Goal: Task Accomplishment & Management: Manage account settings

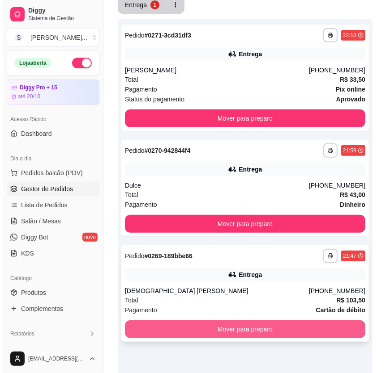
scroll to position [196, 0]
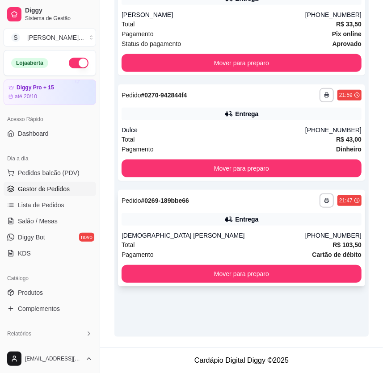
click at [233, 248] on div "Total R$ 103,50" at bounding box center [242, 245] width 240 height 10
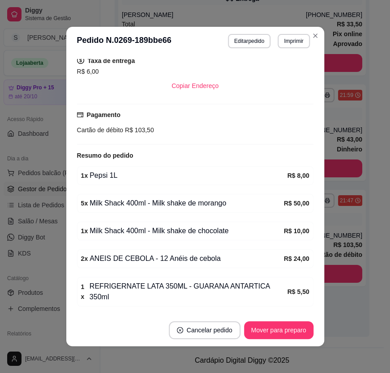
scroll to position [206, 0]
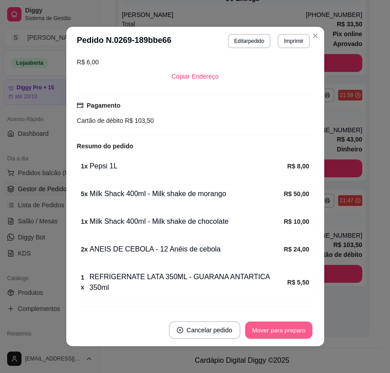
click at [259, 327] on button "Mover para preparo" at bounding box center [278, 330] width 67 height 17
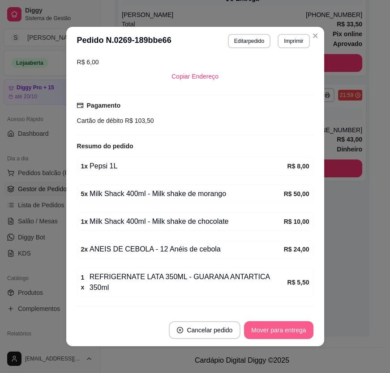
click at [259, 329] on button "Mover para entrega" at bounding box center [278, 331] width 69 height 18
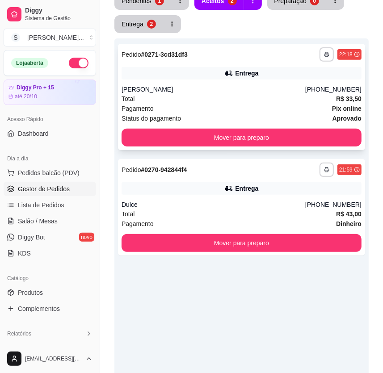
scroll to position [0, 0]
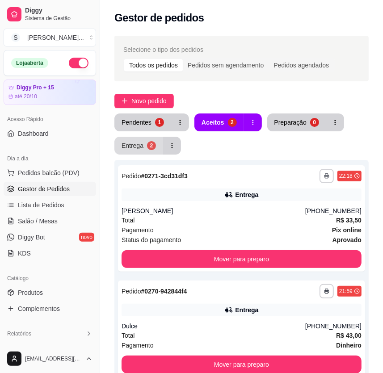
click at [130, 153] on button "Entrega 2" at bounding box center [138, 146] width 49 height 18
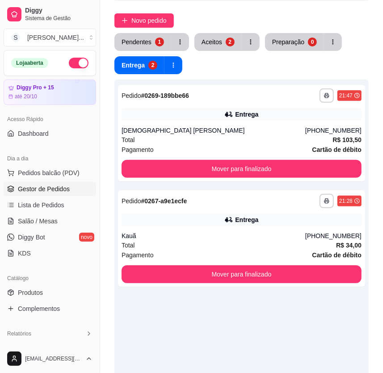
scroll to position [81, 0]
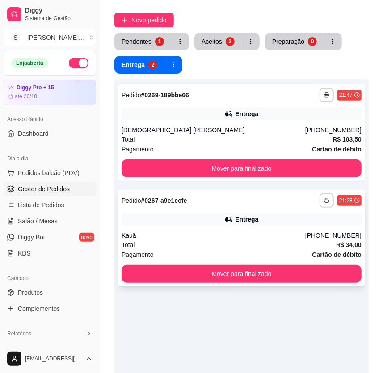
click at [241, 256] on div "Pagamento Cartão de débito" at bounding box center [242, 255] width 240 height 10
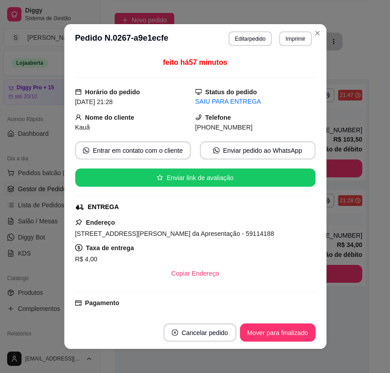
click at [241, 212] on div "ENTREGA" at bounding box center [194, 207] width 238 height 9
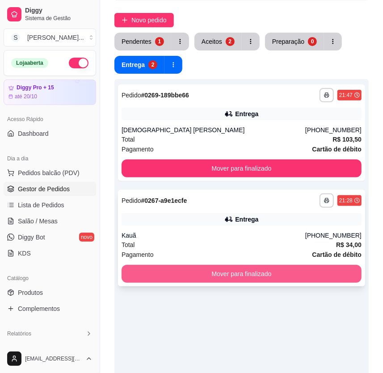
click at [321, 271] on button "Mover para finalizado" at bounding box center [242, 274] width 240 height 18
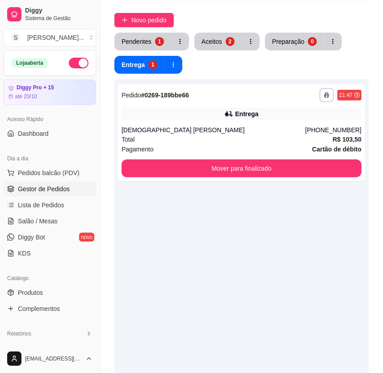
click at [303, 294] on div "**********" at bounding box center [241, 265] width 254 height 373
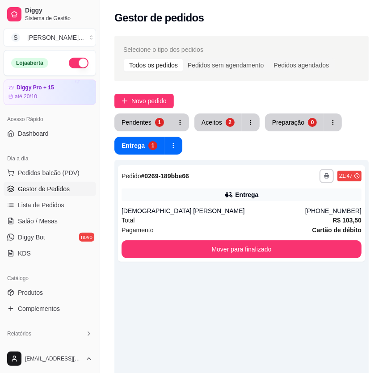
scroll to position [0, 0]
click at [203, 115] on button "Aceitos 2" at bounding box center [218, 122] width 46 height 17
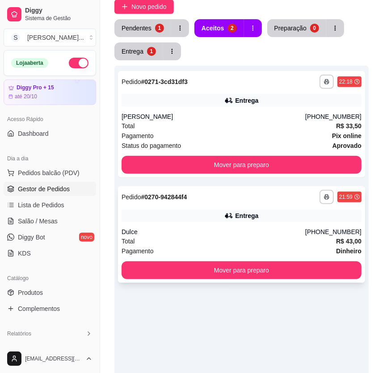
scroll to position [196, 0]
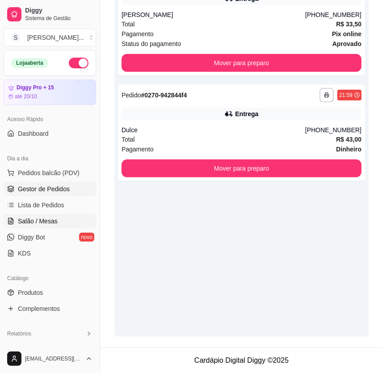
click at [49, 218] on span "Salão / Mesas" at bounding box center [38, 221] width 40 height 9
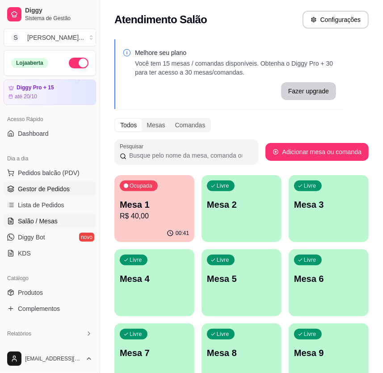
click at [34, 183] on link "Gestor de Pedidos" at bounding box center [50, 189] width 93 height 14
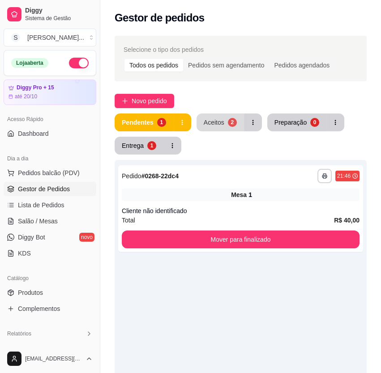
click at [229, 127] on button "Aceitos 2" at bounding box center [219, 123] width 47 height 18
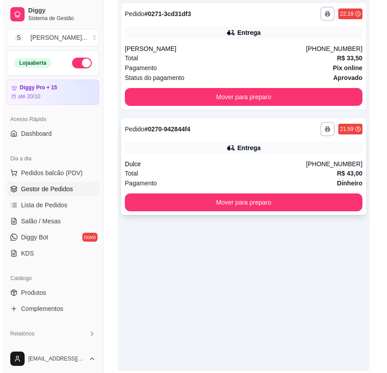
scroll to position [40, 0]
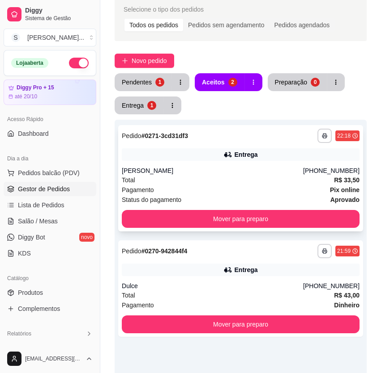
click at [201, 175] on div "Total R$ 33,50" at bounding box center [240, 180] width 237 height 10
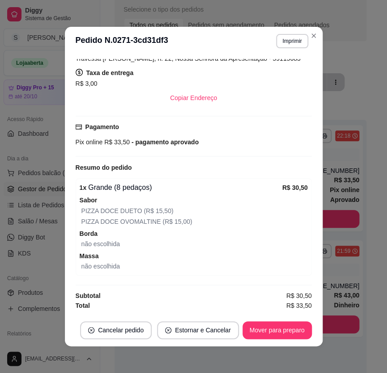
scroll to position [244, 0]
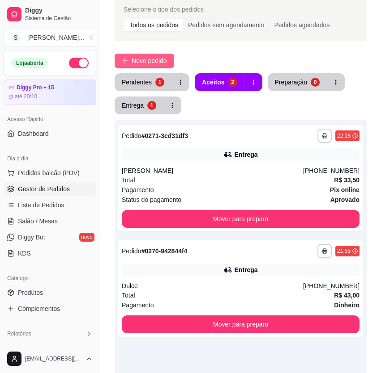
click at [158, 60] on span "Novo pedido" at bounding box center [148, 61] width 35 height 10
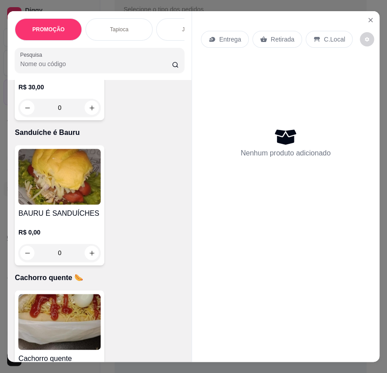
scroll to position [4879, 0]
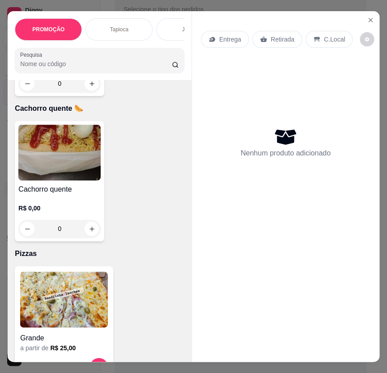
click at [60, 172] on img at bounding box center [59, 153] width 82 height 56
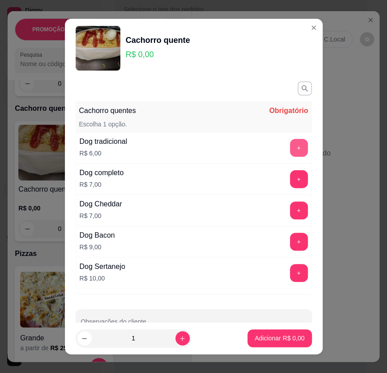
click at [290, 147] on button "+" at bounding box center [299, 148] width 18 height 18
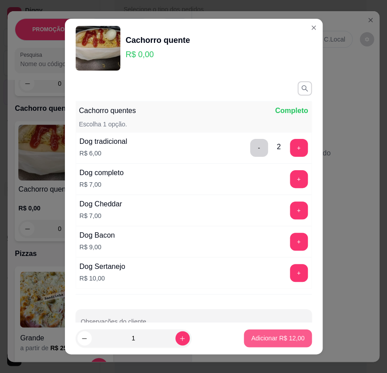
click at [275, 339] on p "Adicionar R$ 12,00" at bounding box center [277, 338] width 53 height 9
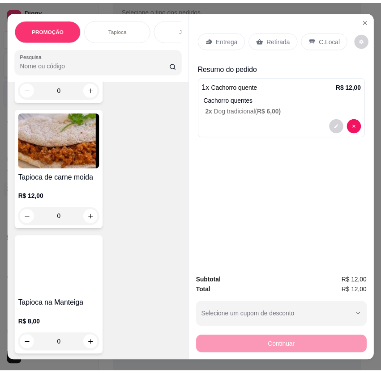
scroll to position [0, 0]
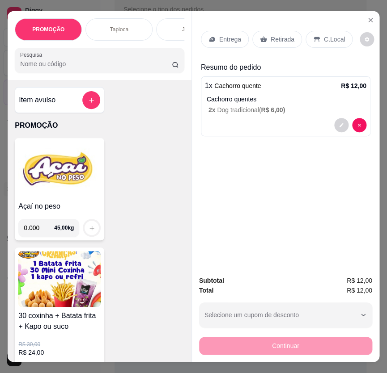
click at [59, 208] on h4 "Açaí no peso" at bounding box center [59, 206] width 82 height 11
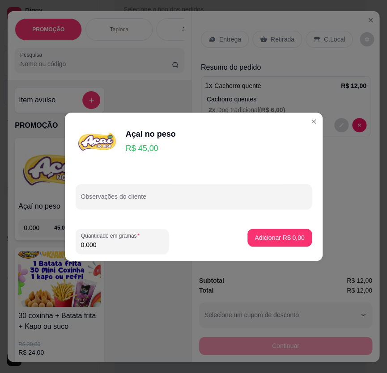
click at [97, 243] on input "0.000" at bounding box center [122, 245] width 82 height 9
type input "0.266"
click at [270, 238] on p "Adicionar R$ 11,97" at bounding box center [278, 237] width 52 height 8
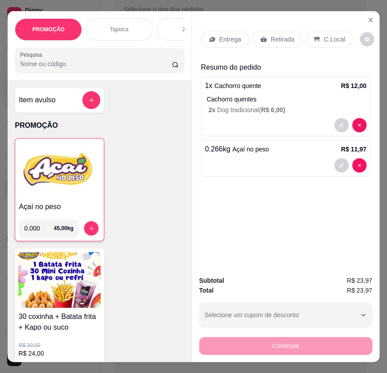
click at [266, 42] on div "Retirada" at bounding box center [277, 39] width 50 height 17
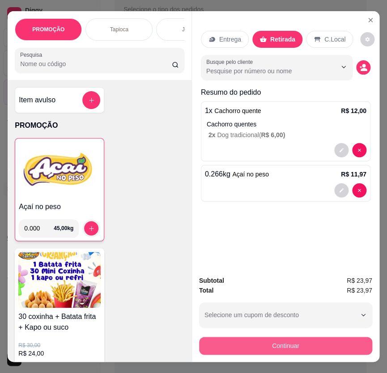
click at [288, 348] on button "Continuar" at bounding box center [285, 346] width 173 height 18
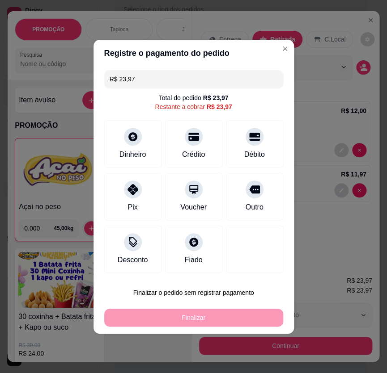
drag, startPoint x: 134, startPoint y: 204, endPoint x: 191, endPoint y: 256, distance: 77.6
click at [134, 203] on div "Pix" at bounding box center [132, 207] width 10 height 11
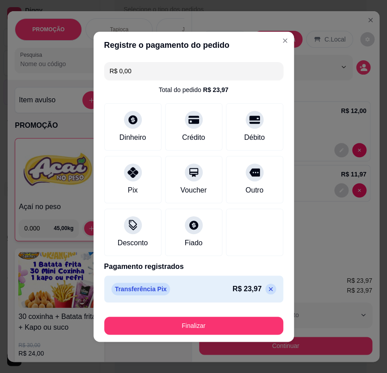
click at [221, 323] on button "Finalizar" at bounding box center [193, 326] width 179 height 18
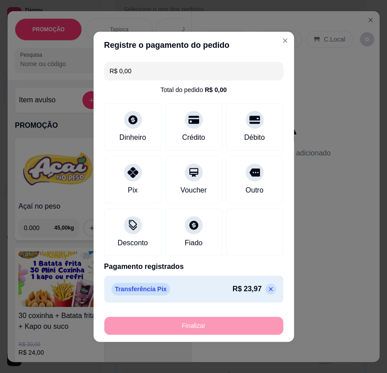
type input "-R$ 23,97"
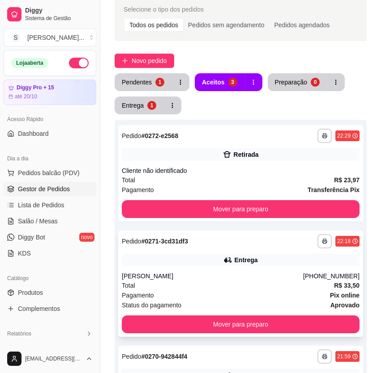
click at [301, 242] on div "**********" at bounding box center [240, 241] width 237 height 14
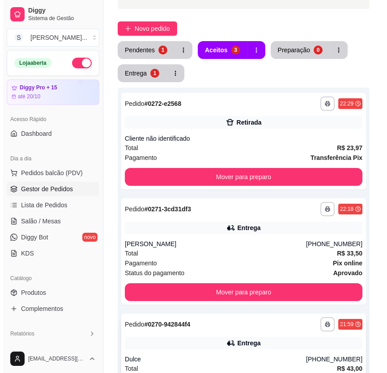
scroll to position [196, 0]
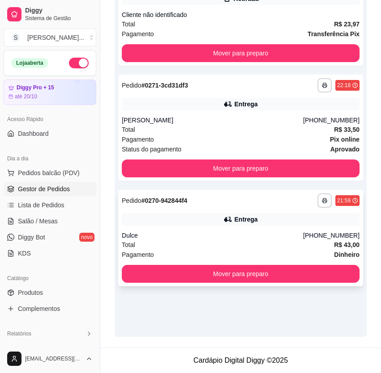
click at [268, 228] on div "**********" at bounding box center [240, 238] width 245 height 97
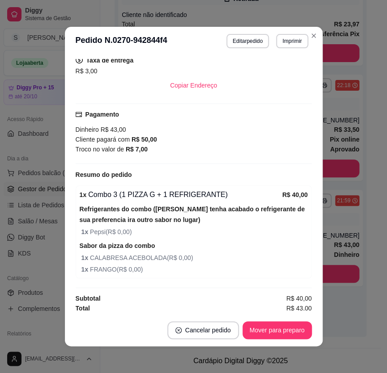
scroll to position [250, 0]
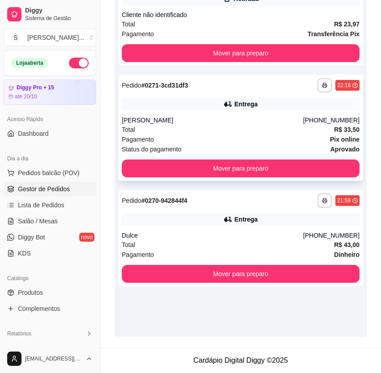
click at [263, 141] on div "Pagamento Pix online" at bounding box center [240, 140] width 237 height 10
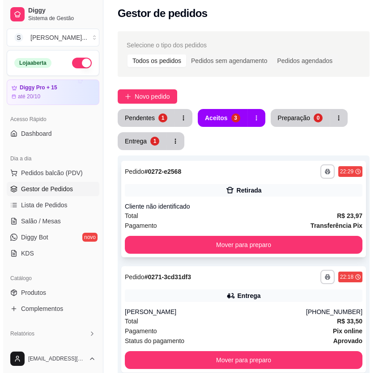
scroll to position [0, 0]
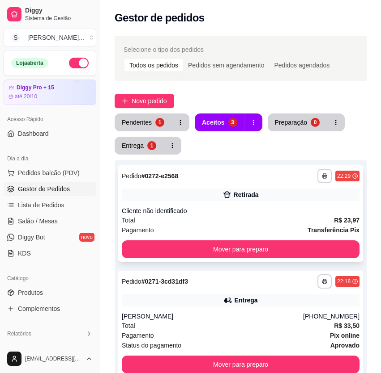
click at [273, 185] on div "**********" at bounding box center [240, 213] width 245 height 97
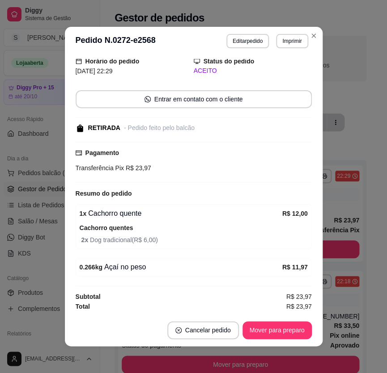
scroll to position [1, 0]
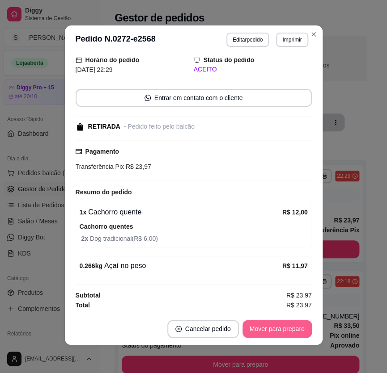
click at [276, 322] on button "Mover para preparo" at bounding box center [276, 329] width 69 height 18
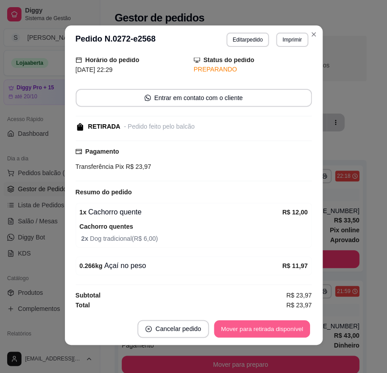
click at [273, 334] on button "Mover para retirada disponível" at bounding box center [262, 329] width 96 height 17
click at [269, 332] on button "Mover para finalizado" at bounding box center [274, 329] width 72 height 17
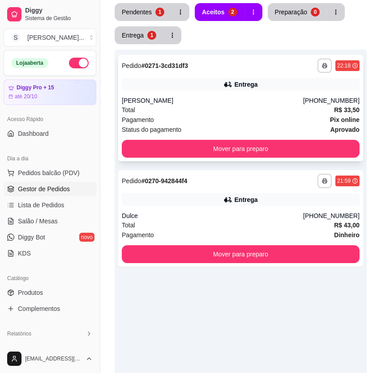
scroll to position [0, 0]
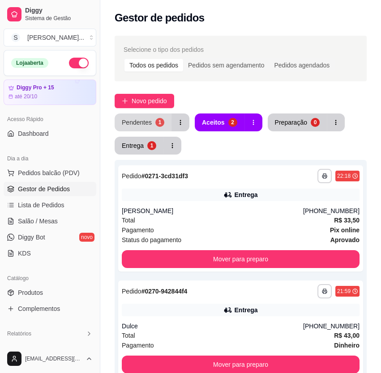
click at [155, 123] on div "1" at bounding box center [159, 122] width 9 height 9
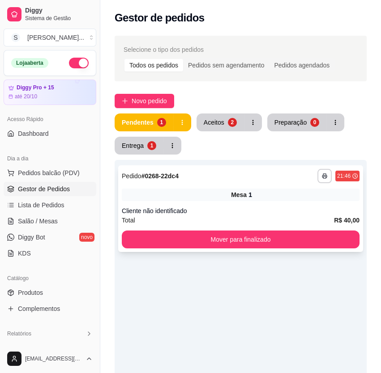
click at [208, 203] on div "**********" at bounding box center [240, 208] width 245 height 87
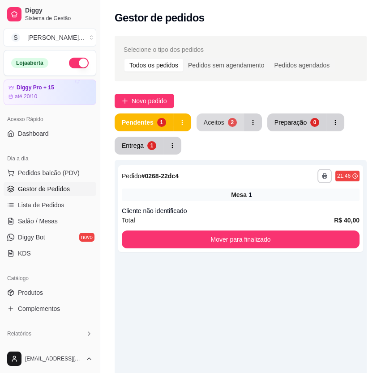
click at [230, 120] on div "2" at bounding box center [232, 122] width 9 height 9
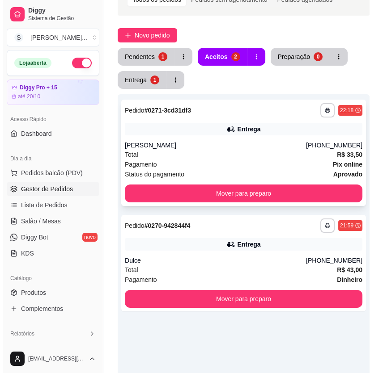
scroll to position [81, 0]
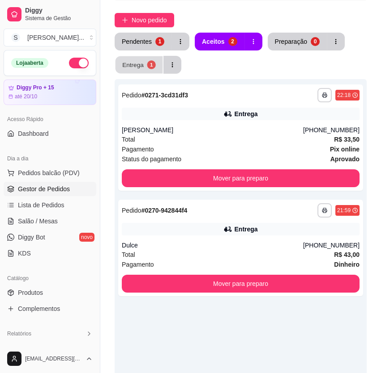
click at [142, 59] on button "Entrega 1" at bounding box center [138, 64] width 47 height 17
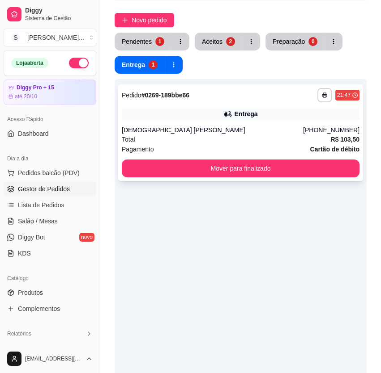
click at [172, 126] on div "[DEMOGRAPHIC_DATA] [PERSON_NAME]" at bounding box center [212, 130] width 181 height 9
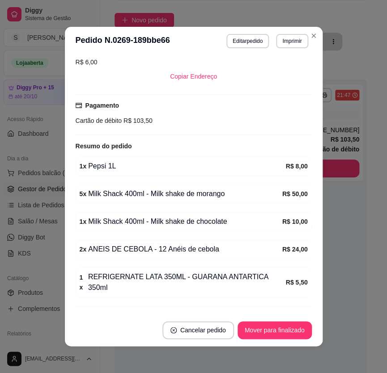
scroll to position [1, 0]
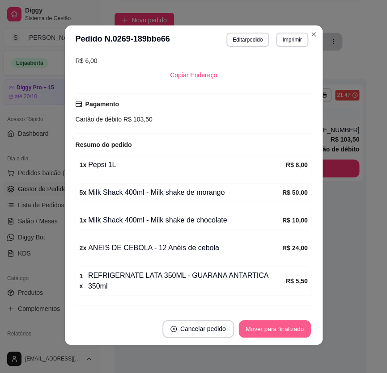
click at [276, 328] on button "Mover para finalizado" at bounding box center [274, 329] width 72 height 17
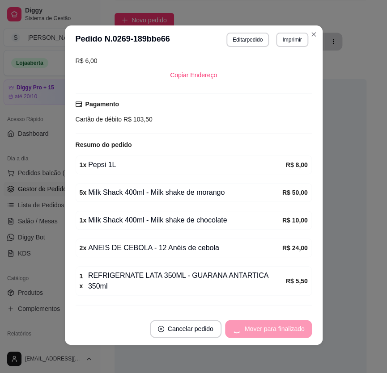
scroll to position [237, 0]
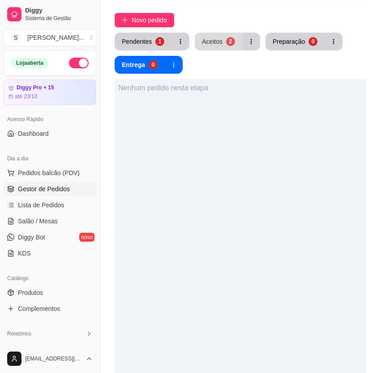
click at [232, 43] on button "Aceitos 2" at bounding box center [218, 42] width 47 height 18
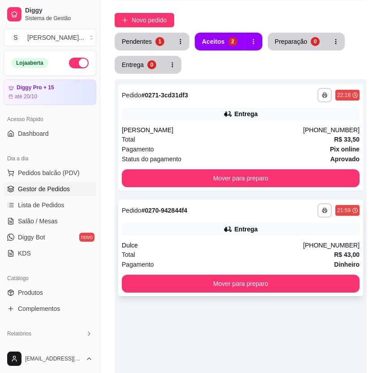
click at [245, 228] on div "Entrega" at bounding box center [245, 229] width 23 height 9
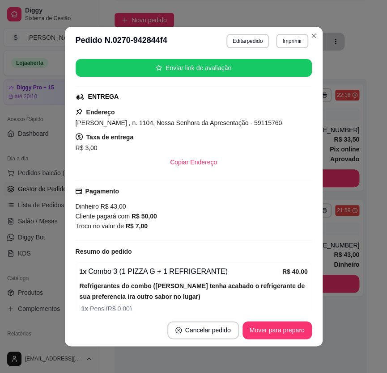
scroll to position [250, 0]
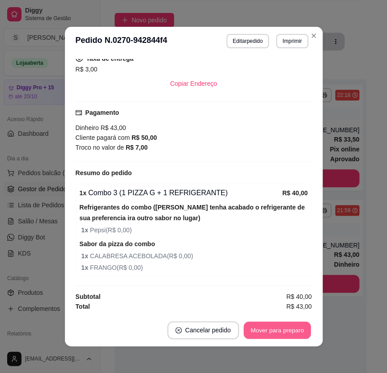
click at [278, 327] on button "Mover para preparo" at bounding box center [276, 330] width 67 height 17
click at [274, 331] on button "Mover para entrega" at bounding box center [277, 330] width 67 height 17
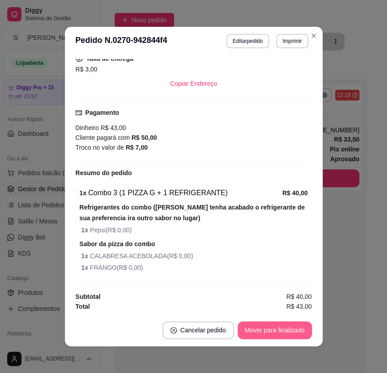
click at [276, 329] on button "Mover para finalizado" at bounding box center [274, 331] width 74 height 18
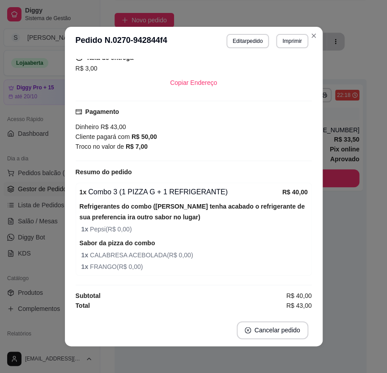
scroll to position [221, 0]
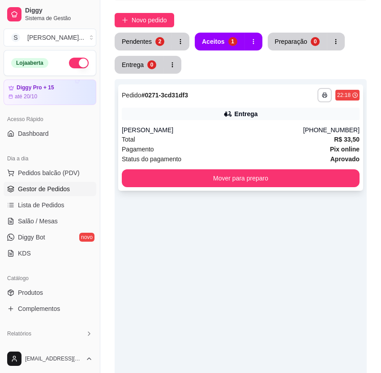
click at [268, 119] on div "Entrega" at bounding box center [240, 114] width 237 height 13
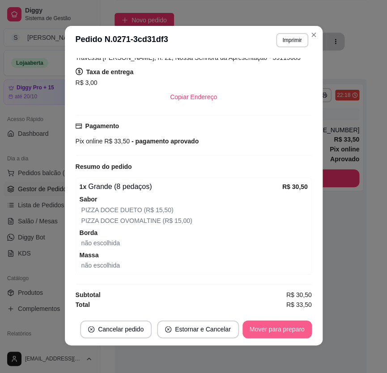
scroll to position [1, 0]
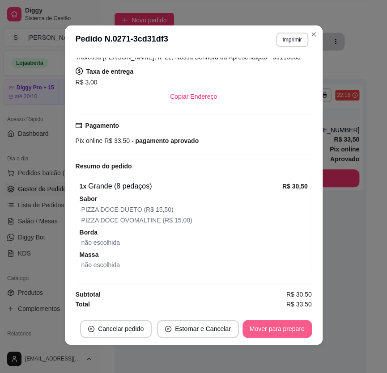
click at [278, 328] on button "Mover para preparo" at bounding box center [276, 329] width 69 height 18
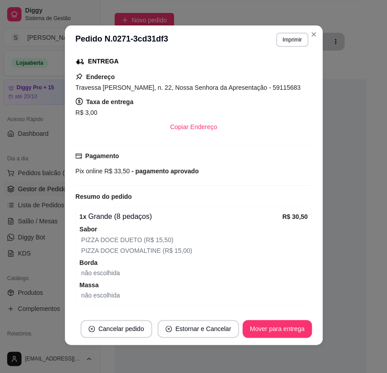
scroll to position [206, 0]
click at [279, 326] on button "Mover para entrega" at bounding box center [276, 329] width 69 height 18
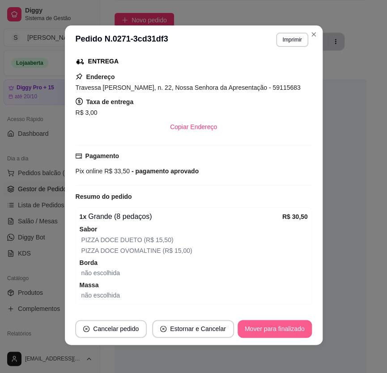
click at [275, 330] on button "Mover para finalizado" at bounding box center [274, 329] width 74 height 18
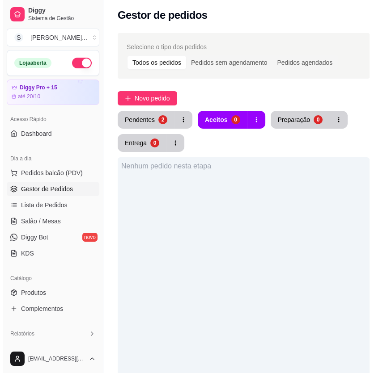
scroll to position [0, 0]
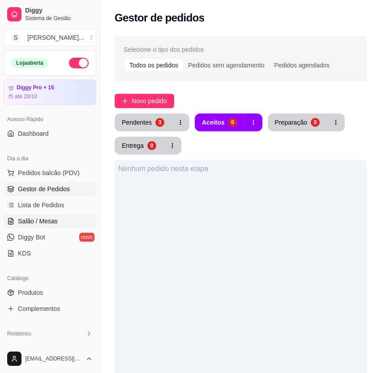
click at [43, 215] on link "Salão / Mesas" at bounding box center [50, 221] width 93 height 14
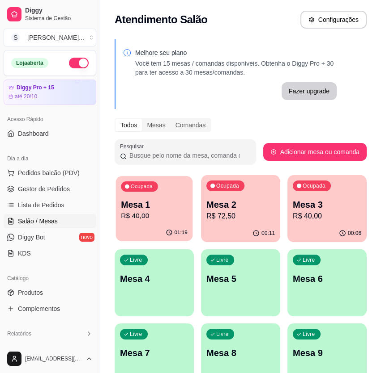
click at [153, 228] on div "01:19" at bounding box center [154, 233] width 77 height 17
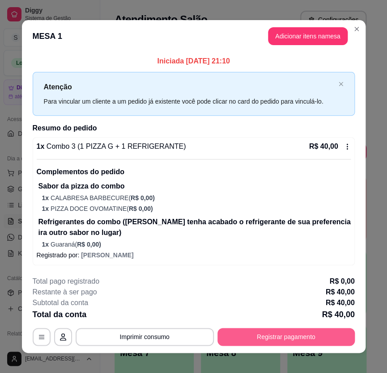
click at [255, 331] on button "Registrar pagamento" at bounding box center [285, 337] width 137 height 18
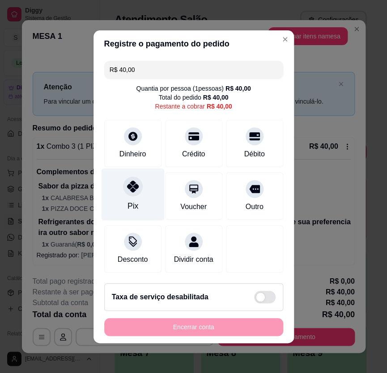
click at [121, 189] on div "Pix" at bounding box center [132, 194] width 63 height 52
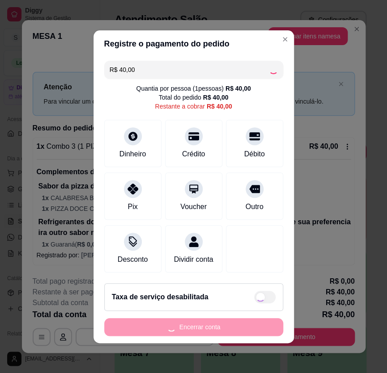
type input "R$ 0,00"
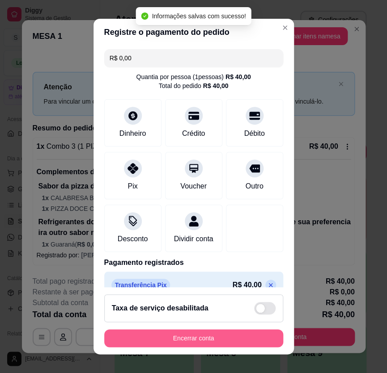
click at [187, 336] on button "Encerrar conta" at bounding box center [193, 339] width 179 height 18
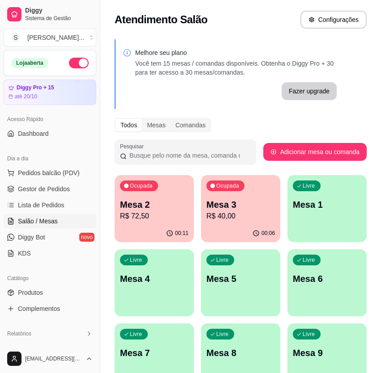
click at [213, 217] on p "R$ 40,00" at bounding box center [240, 216] width 68 height 11
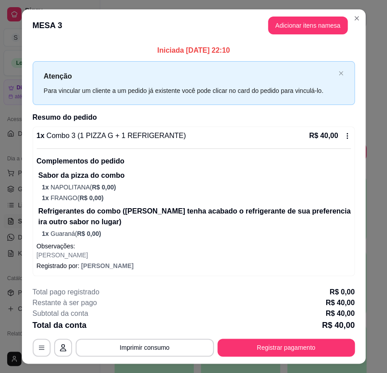
click at [288, 35] on header "MESA 3 Adicionar itens na mesa" at bounding box center [193, 25] width 343 height 32
click at [289, 28] on button "Adicionar itens na mesa" at bounding box center [308, 26] width 80 height 18
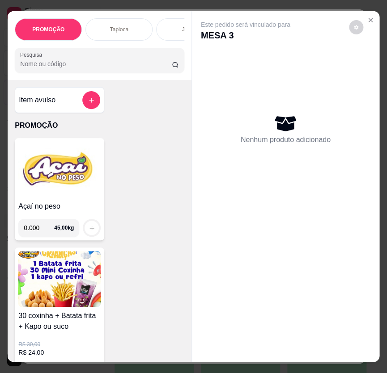
click at [59, 197] on img at bounding box center [59, 170] width 82 height 56
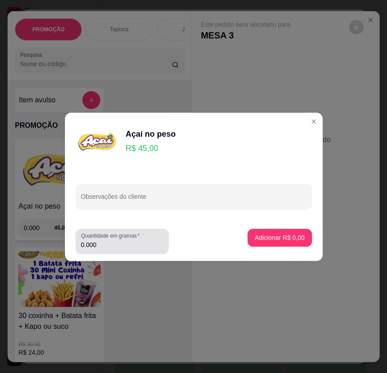
click at [121, 241] on input "0.000" at bounding box center [122, 245] width 82 height 9
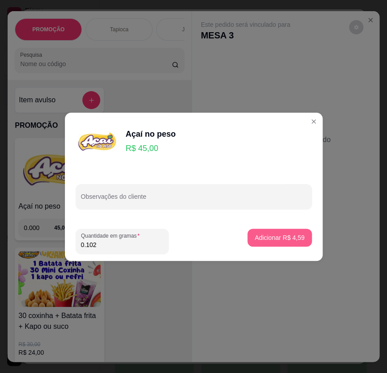
type input "0.102"
click at [254, 235] on p "Adicionar R$ 4,59" at bounding box center [279, 237] width 50 height 9
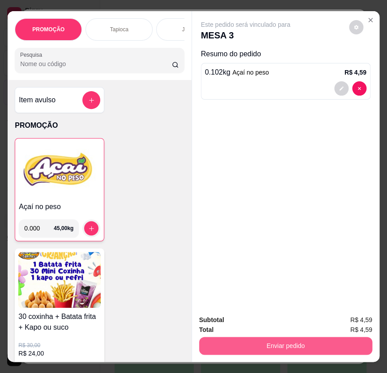
click at [308, 341] on button "Enviar pedido" at bounding box center [285, 346] width 173 height 18
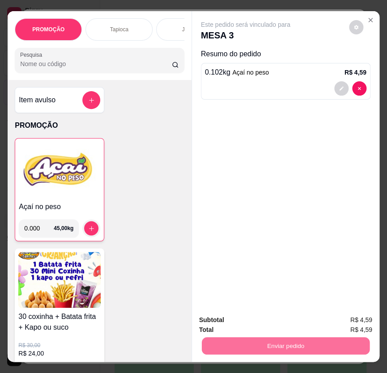
click at [281, 326] on button "Registrar cliente" at bounding box center [288, 321] width 59 height 17
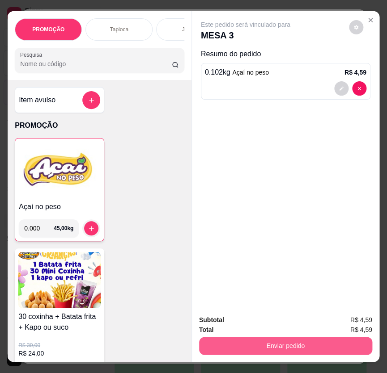
click at [319, 344] on button "Enviar pedido" at bounding box center [285, 346] width 173 height 18
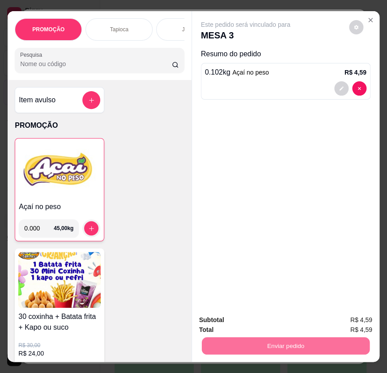
click at [352, 322] on button "Enviar pedido" at bounding box center [347, 320] width 51 height 17
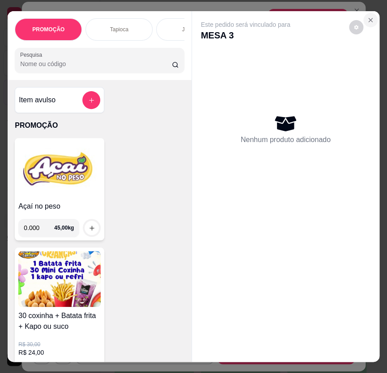
click at [369, 18] on icon "Close" at bounding box center [371, 20] width 4 height 4
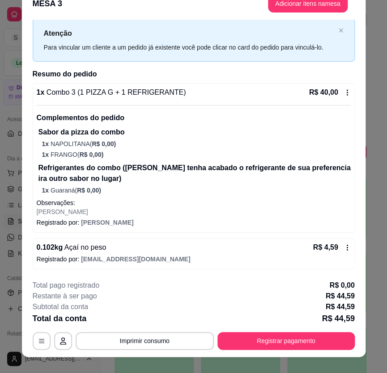
scroll to position [27, 0]
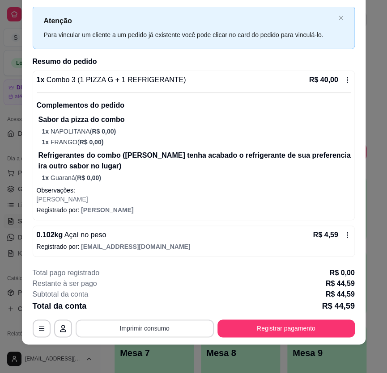
click at [157, 330] on button "Imprimir consumo" at bounding box center [145, 329] width 138 height 18
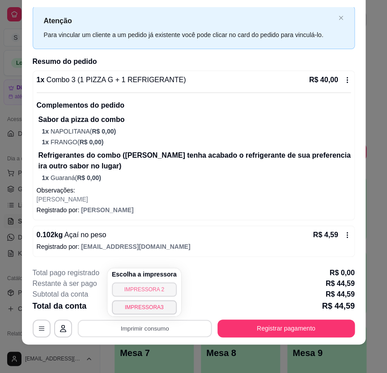
click at [160, 297] on div "Escolha a impressora IMPRESSORA 2 IMPRESSORA3" at bounding box center [144, 292] width 74 height 48
click at [156, 291] on button "IMPRESSORA 2" at bounding box center [144, 290] width 63 height 14
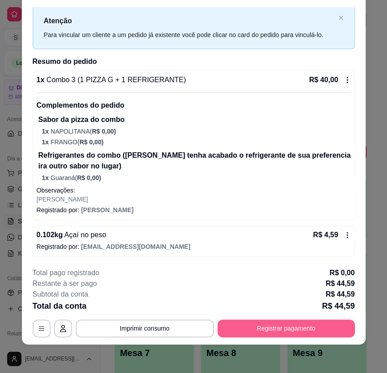
click at [300, 330] on button "Registrar pagamento" at bounding box center [285, 329] width 137 height 18
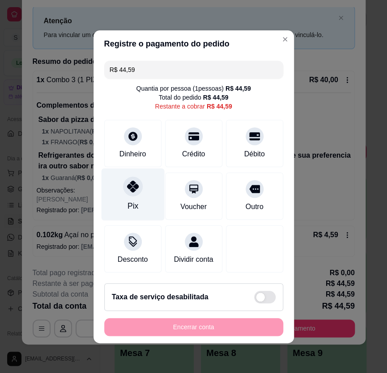
click at [131, 179] on div at bounding box center [133, 187] width 20 height 20
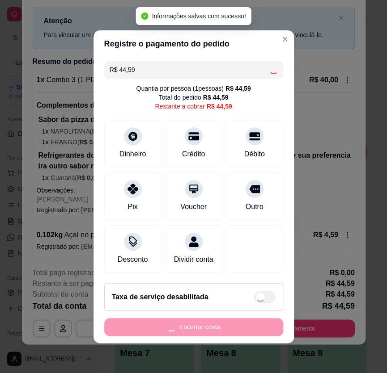
type input "R$ 0,00"
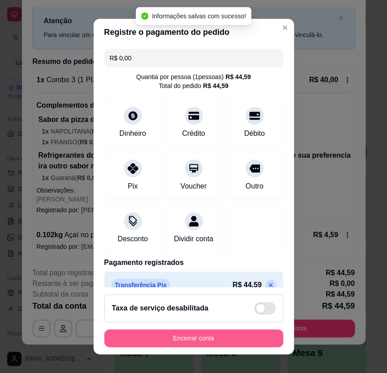
click at [223, 339] on button "Encerrar conta" at bounding box center [193, 339] width 179 height 18
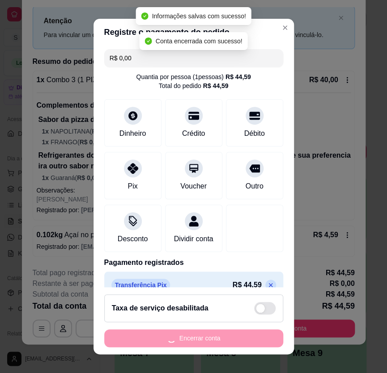
scroll to position [0, 0]
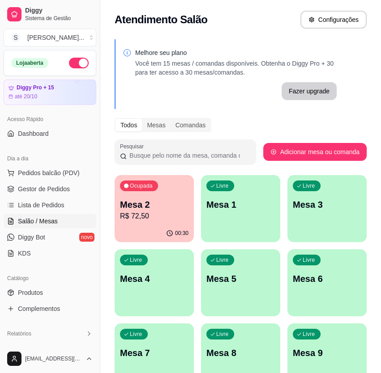
click at [157, 233] on div "00:30" at bounding box center [153, 233] width 79 height 17
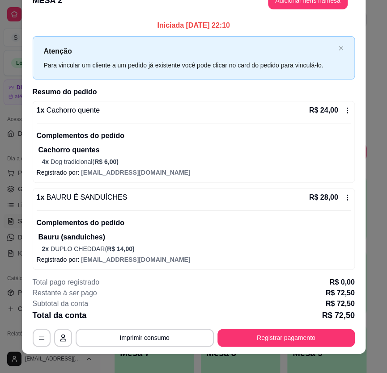
scroll to position [27, 0]
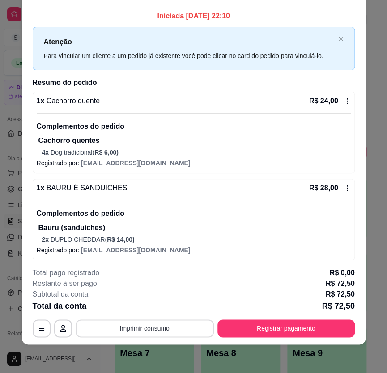
click at [151, 328] on button "Imprimir consumo" at bounding box center [145, 329] width 138 height 18
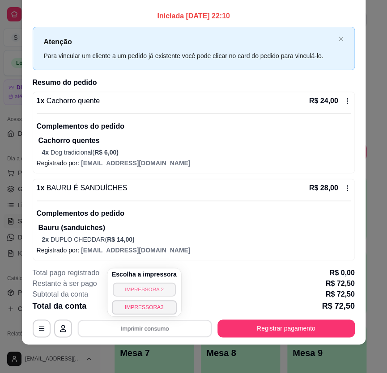
click at [155, 291] on button "IMPRESSORA 2" at bounding box center [144, 290] width 63 height 14
click at [150, 288] on button "IMPRESSORA 2" at bounding box center [144, 290] width 63 height 14
click at [147, 287] on div "Escolha a impressora IMPRESSORA 2 IMPRESSORA3" at bounding box center [144, 292] width 74 height 48
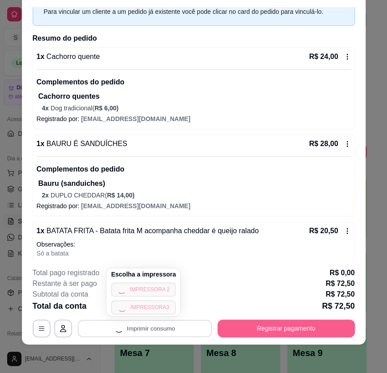
scroll to position [61, 0]
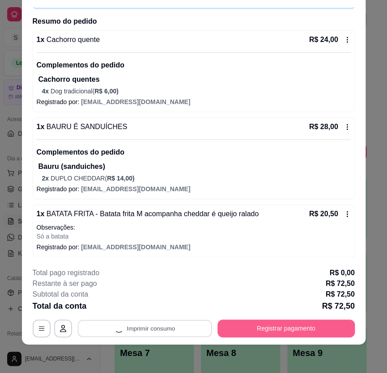
click at [249, 329] on button "Registrar pagamento" at bounding box center [285, 329] width 137 height 18
click at [278, 330] on button "Registrar pagamento" at bounding box center [285, 328] width 133 height 17
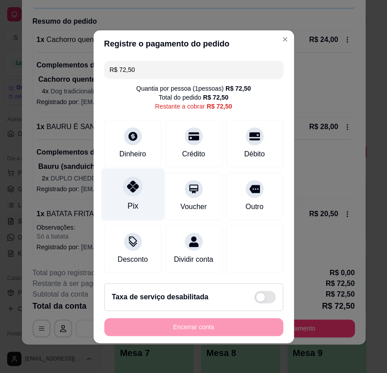
click at [134, 210] on div "Pix" at bounding box center [132, 206] width 11 height 12
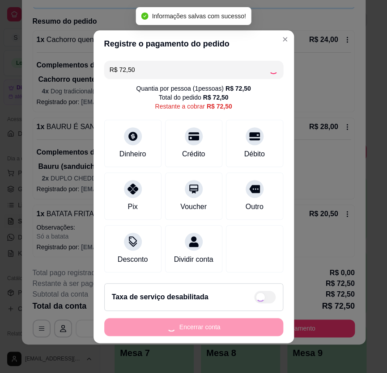
type input "R$ 0,00"
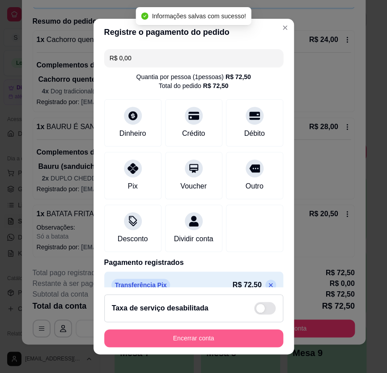
click at [188, 340] on button "Encerrar conta" at bounding box center [193, 339] width 179 height 18
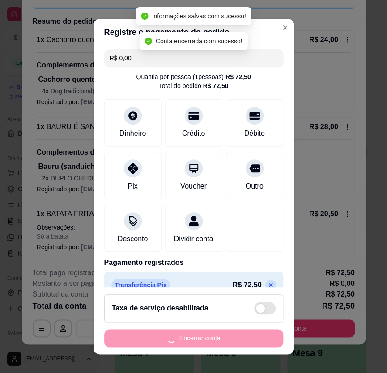
scroll to position [0, 0]
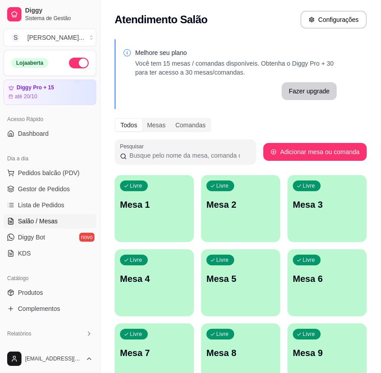
click at [154, 220] on div "Livre Mesa 1" at bounding box center [153, 203] width 79 height 56
click at [35, 188] on span "Gestor de Pedidos" at bounding box center [44, 189] width 52 height 9
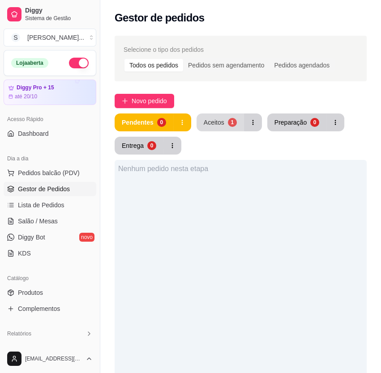
click at [212, 125] on div "Aceitos" at bounding box center [213, 122] width 21 height 9
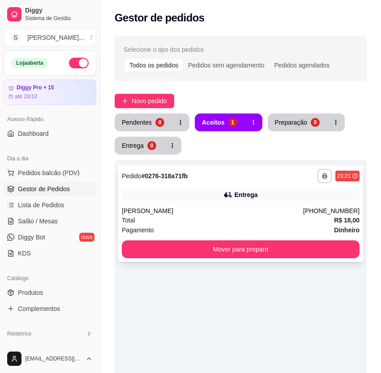
click at [231, 187] on div "**********" at bounding box center [240, 213] width 245 height 97
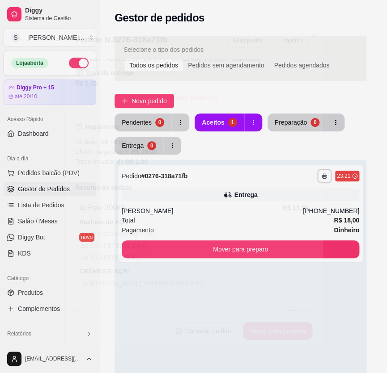
scroll to position [251, 0]
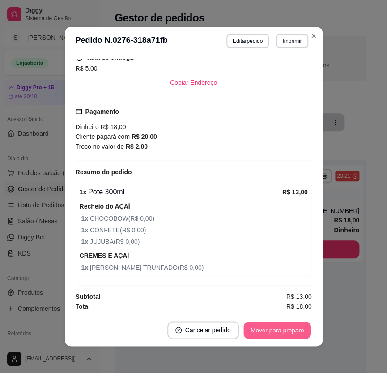
click at [267, 323] on button "Mover para preparo" at bounding box center [276, 330] width 67 height 17
click at [277, 328] on button "Mover para entrega" at bounding box center [277, 330] width 67 height 17
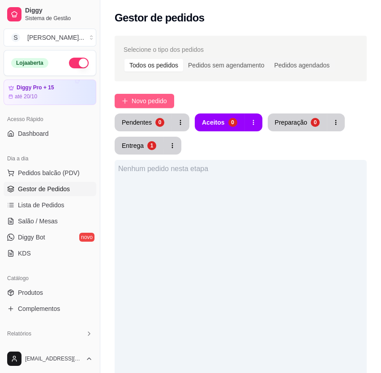
click at [140, 95] on button "Novo pedido" at bounding box center [143, 101] width 59 height 14
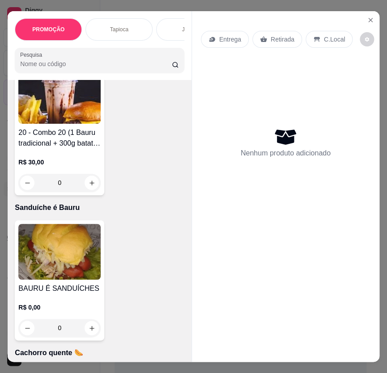
scroll to position [4635, 0]
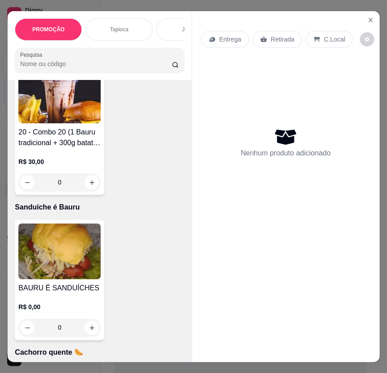
click at [50, 268] on img at bounding box center [59, 252] width 82 height 56
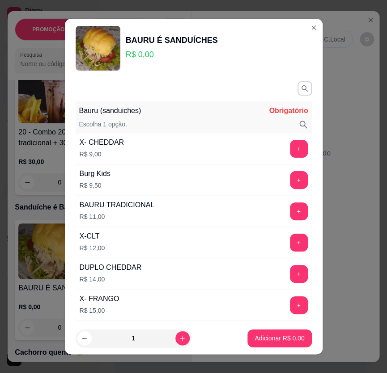
click at [290, 153] on button "+" at bounding box center [299, 149] width 18 height 18
click at [242, 318] on div "X- FRANGO R$ 15,00 +" at bounding box center [194, 305] width 236 height 31
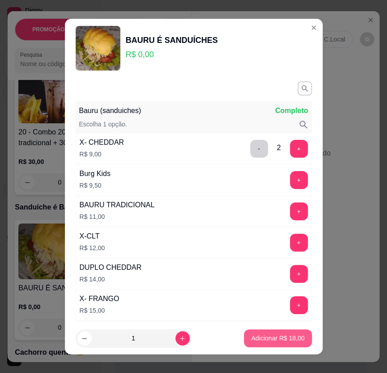
click at [251, 335] on p "Adicionar R$ 18,00" at bounding box center [277, 338] width 53 height 9
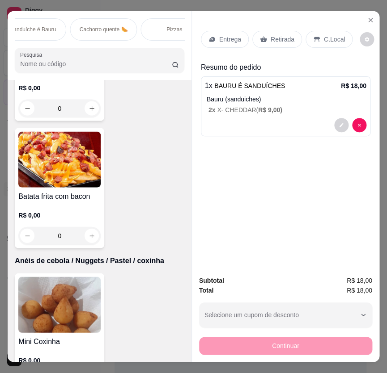
scroll to position [0, 816]
click at [95, 24] on div "Refrigerantes" at bounding box center [80, 29] width 67 height 22
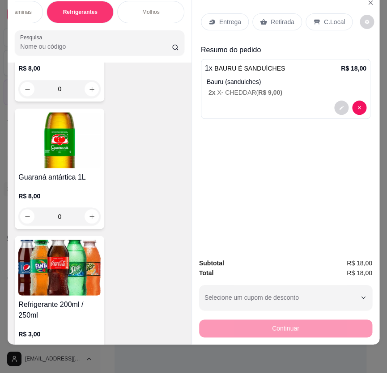
scroll to position [7334, 0]
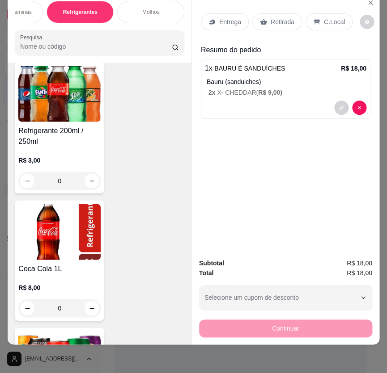
click at [45, 90] on img at bounding box center [59, 94] width 82 height 56
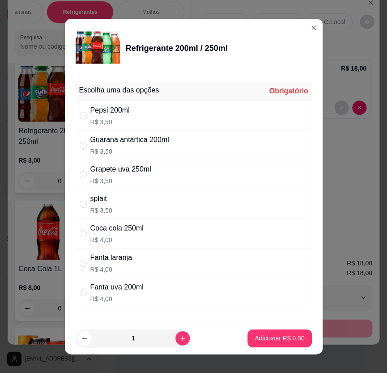
click at [196, 115] on div "Pepsi 200ml R$ 3,50" at bounding box center [194, 116] width 236 height 30
radio input "true"
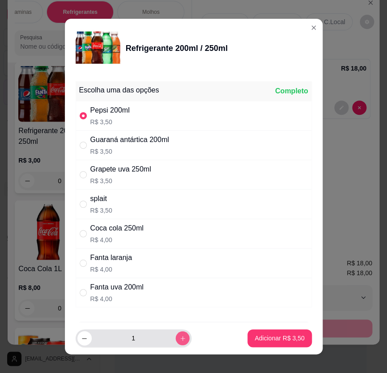
click at [178, 341] on div "1" at bounding box center [133, 339] width 112 height 18
type input "2"
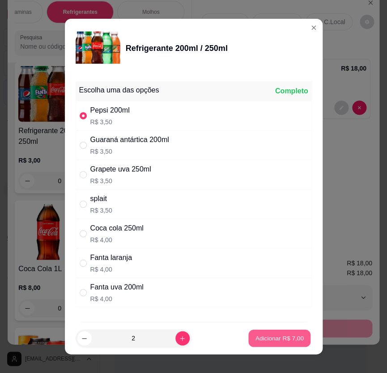
click at [262, 341] on p "Adicionar R$ 7,00" at bounding box center [279, 339] width 48 height 8
type input "2"
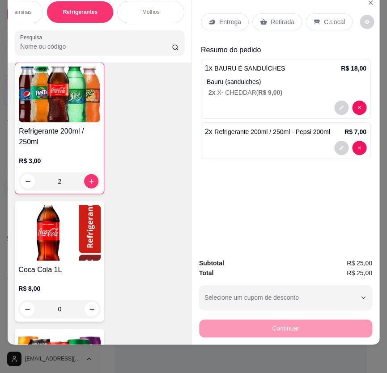
scroll to position [7335, 0]
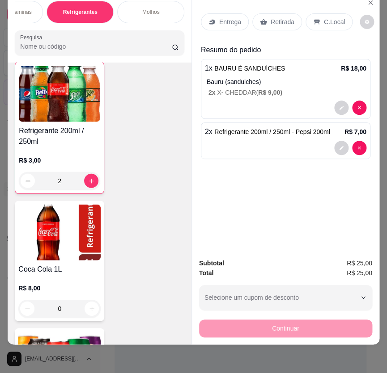
click at [273, 18] on p "Retirada" at bounding box center [283, 21] width 24 height 9
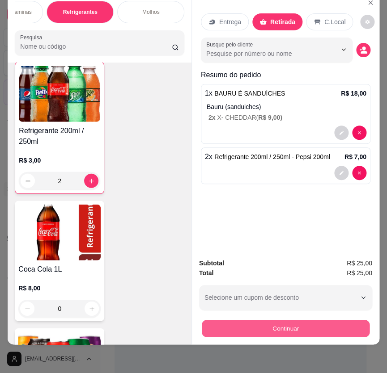
click at [288, 329] on button "Continuar" at bounding box center [286, 328] width 168 height 17
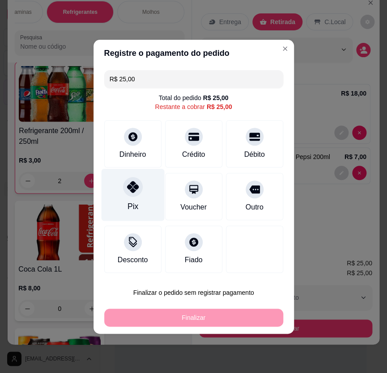
click at [143, 210] on div "Pix" at bounding box center [132, 195] width 63 height 52
type input "R$ 0,00"
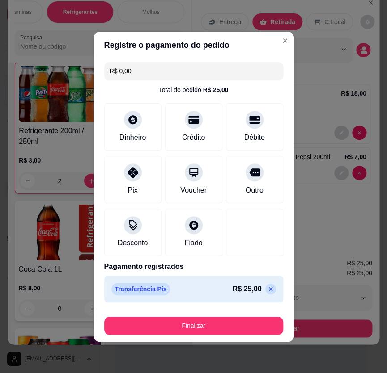
click at [218, 334] on button "Finalizar" at bounding box center [193, 326] width 179 height 18
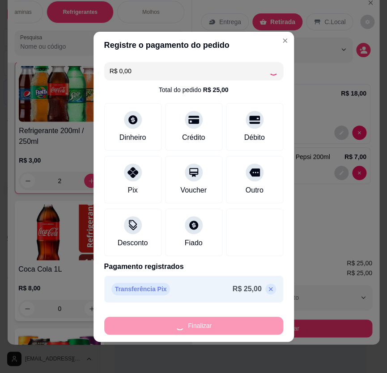
type input "0"
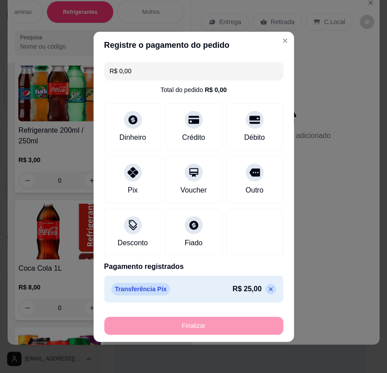
type input "-R$ 25,00"
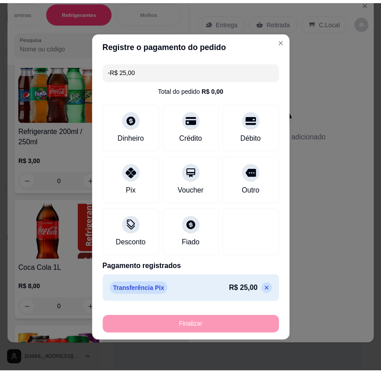
scroll to position [7334, 0]
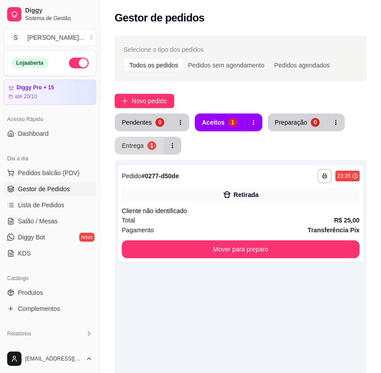
click at [126, 153] on button "Entrega 1" at bounding box center [138, 146] width 49 height 18
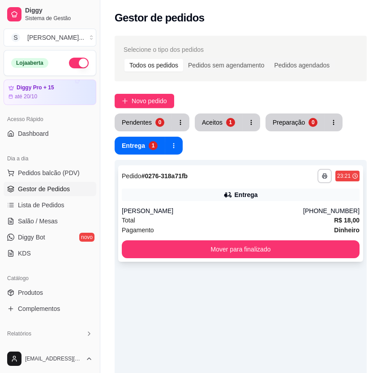
click at [212, 260] on div "**********" at bounding box center [240, 213] width 245 height 97
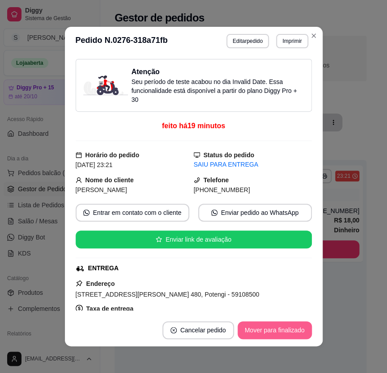
click at [277, 328] on button "Mover para finalizado" at bounding box center [274, 331] width 74 height 18
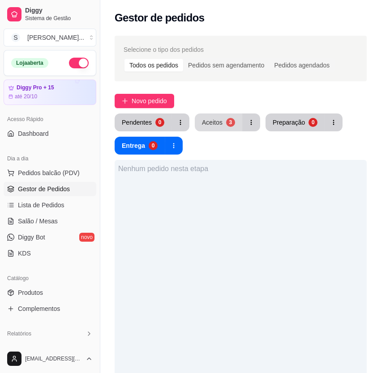
click at [226, 119] on div "3" at bounding box center [230, 122] width 9 height 9
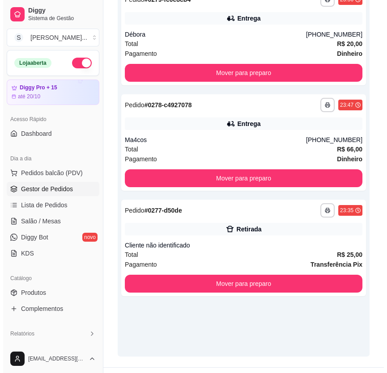
scroll to position [196, 0]
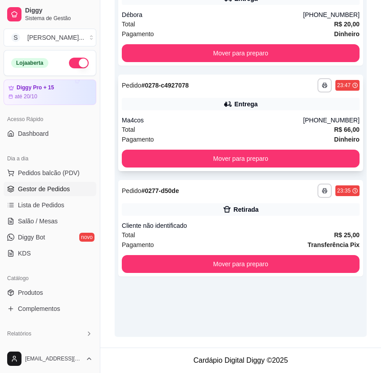
click at [279, 123] on div "Ma4cos" at bounding box center [212, 120] width 181 height 9
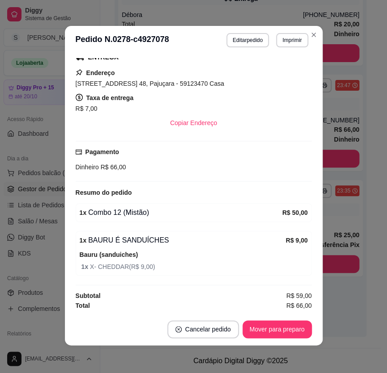
scroll to position [1, 0]
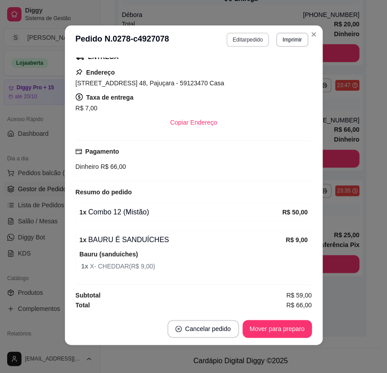
click at [254, 36] on button "Editar pedido" at bounding box center [247, 40] width 42 height 14
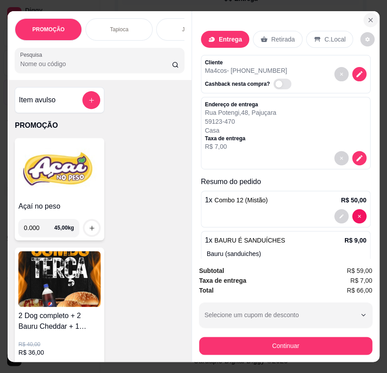
click at [367, 17] on icon "Close" at bounding box center [370, 20] width 7 height 7
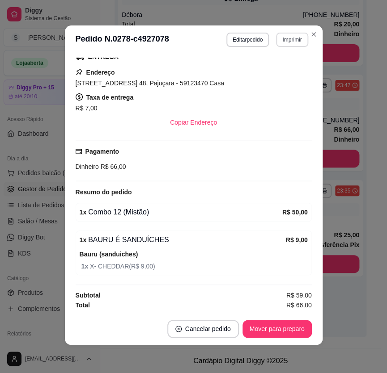
click at [292, 40] on button "Imprimir" at bounding box center [292, 40] width 32 height 14
click at [267, 72] on button "IMPRESSORA 2" at bounding box center [280, 67] width 52 height 12
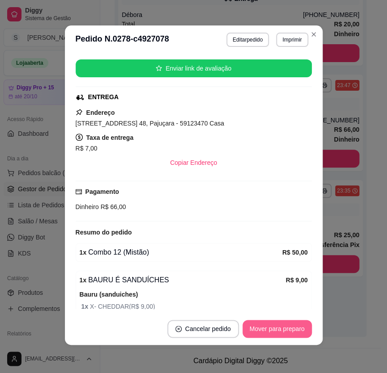
click at [286, 326] on button "Mover para preparo" at bounding box center [276, 329] width 69 height 18
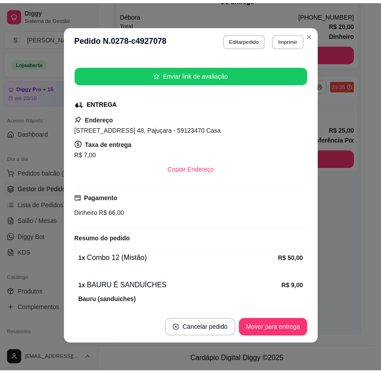
scroll to position [0, 0]
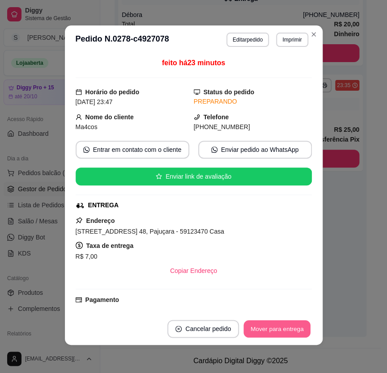
click at [289, 335] on button "Mover para entrega" at bounding box center [277, 329] width 67 height 17
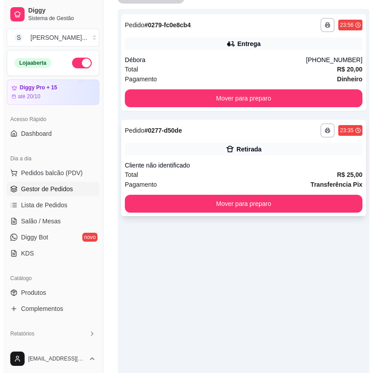
scroll to position [115, 0]
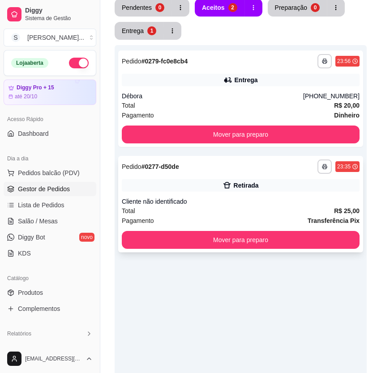
click at [195, 198] on div "Cliente não identificado" at bounding box center [240, 201] width 237 height 9
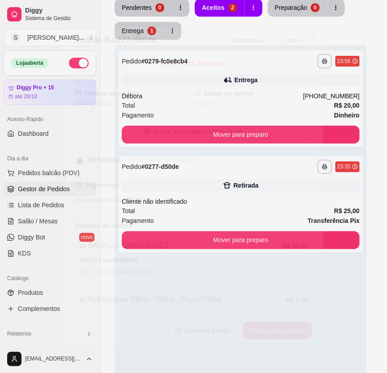
scroll to position [32, 0]
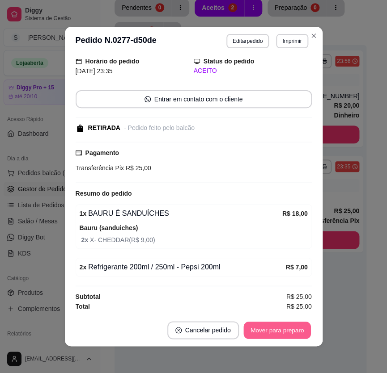
click at [258, 326] on button "Mover para preparo" at bounding box center [276, 330] width 67 height 17
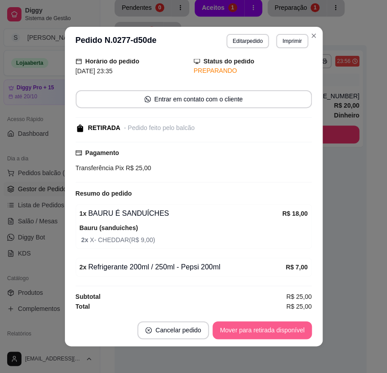
click at [259, 328] on button "Mover para retirada disponível" at bounding box center [261, 331] width 99 height 18
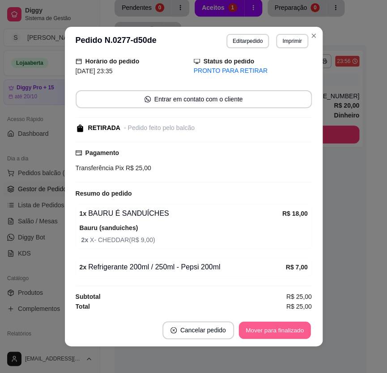
click at [262, 328] on button "Mover para finalizado" at bounding box center [274, 330] width 72 height 17
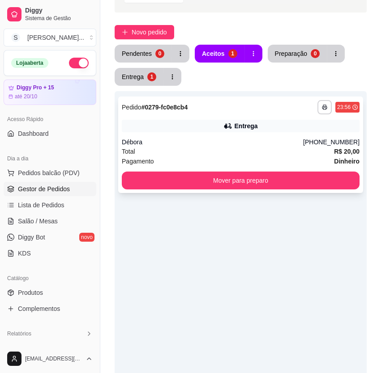
scroll to position [0, 0]
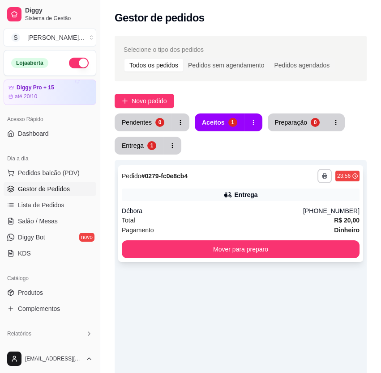
click at [255, 208] on div "Débora" at bounding box center [212, 211] width 181 height 9
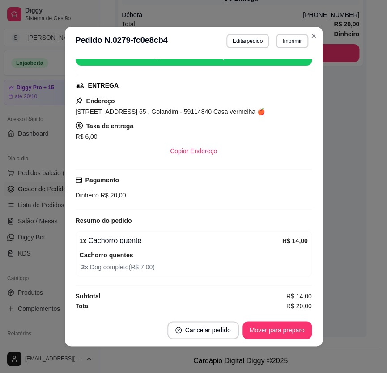
scroll to position [1, 0]
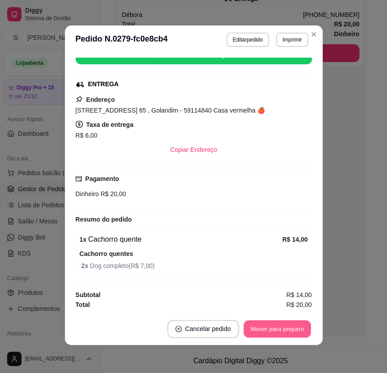
click at [264, 326] on button "Mover para preparo" at bounding box center [276, 329] width 67 height 17
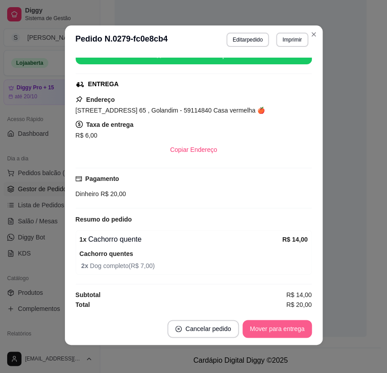
click at [267, 326] on button "Mover para entrega" at bounding box center [276, 329] width 69 height 18
